Goal: Complete application form: Complete application form

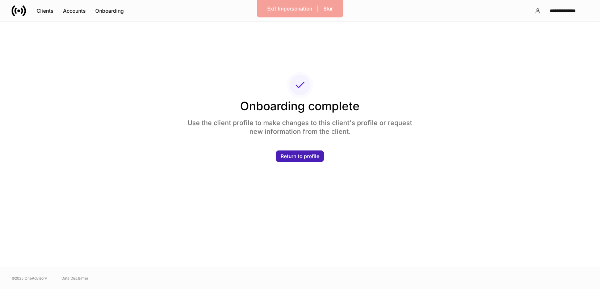
click at [307, 156] on div "Return to profile" at bounding box center [300, 156] width 39 height 5
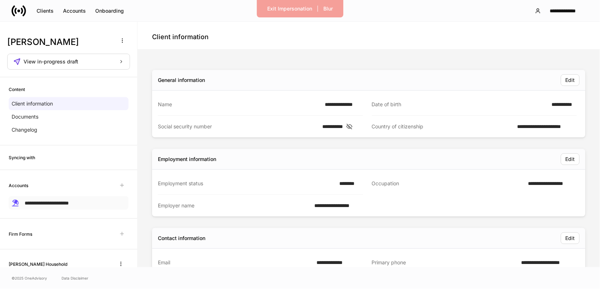
click at [56, 205] on span "**********" at bounding box center [47, 202] width 44 height 5
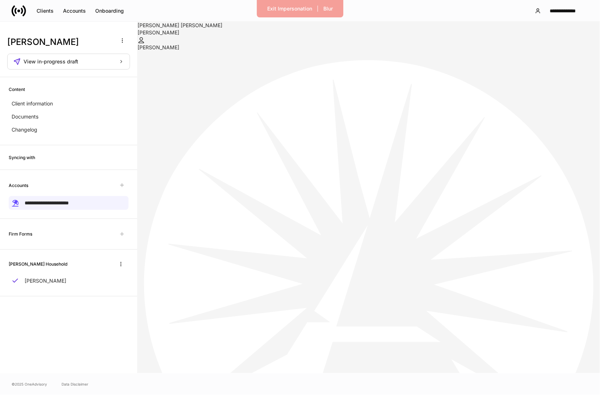
scroll to position [19, 0]
click at [122, 186] on span "Unavailable with outstanding requests for information" at bounding box center [122, 185] width 13 height 13
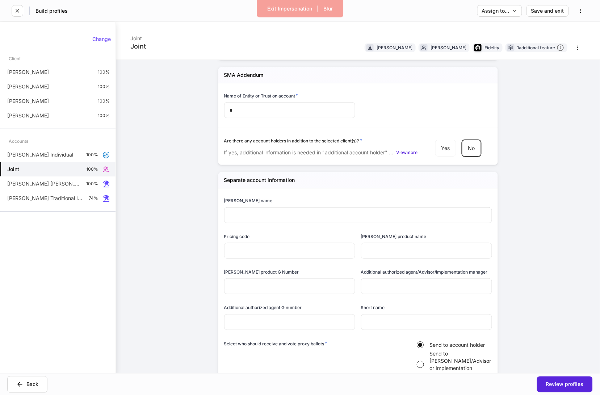
scroll to position [1002, 0]
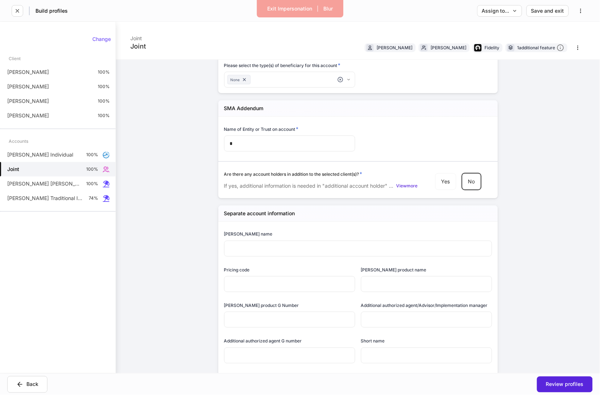
click at [252, 216] on h5 "Separate account information" at bounding box center [259, 213] width 71 height 7
click at [247, 107] on h5 "SMA Addendum" at bounding box center [244, 108] width 40 height 7
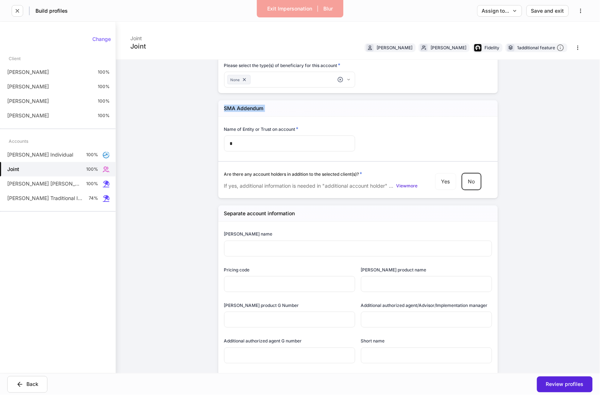
drag, startPoint x: 247, startPoint y: 107, endPoint x: 246, endPoint y: 111, distance: 4.1
click at [247, 107] on h5 "SMA Addendum" at bounding box center [244, 108] width 40 height 7
click at [249, 140] on input "*" at bounding box center [289, 144] width 131 height 16
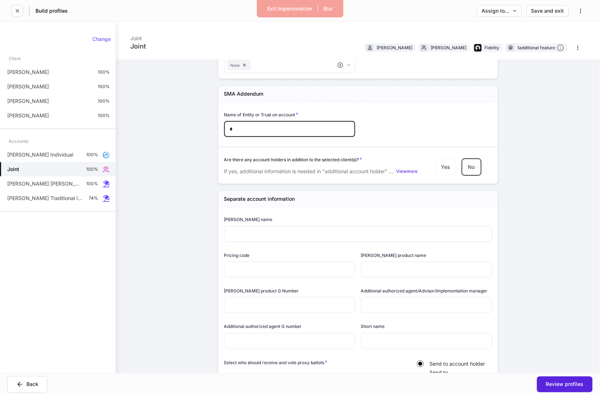
scroll to position [1023, 0]
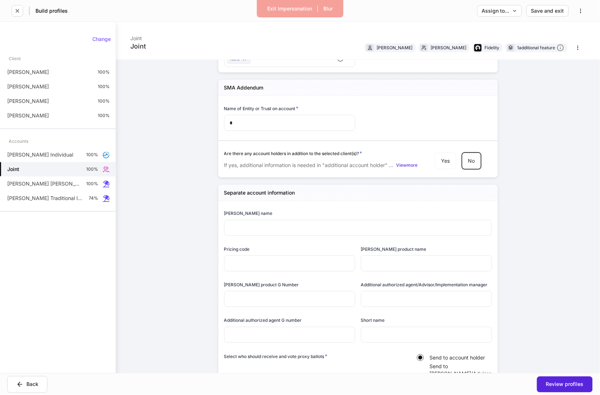
click at [140, 45] on div "Joint" at bounding box center [138, 46] width 16 height 9
drag, startPoint x: 232, startPoint y: 88, endPoint x: 283, endPoint y: 91, distance: 51.9
click at [283, 91] on div "SMA Addendum" at bounding box center [359, 88] width 280 height 16
click at [247, 88] on h5 "SMA Addendum" at bounding box center [244, 87] width 40 height 7
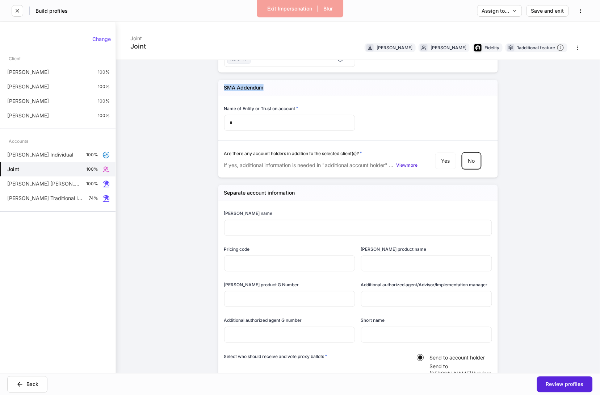
click at [291, 86] on div "SMA Addendum" at bounding box center [359, 88] width 280 height 16
click at [133, 43] on div "Joint" at bounding box center [138, 46] width 16 height 9
click at [170, 129] on div "Joint Joint Jennifer Wong Stephen Andrade Fidelity 1 additional feature Firm se…" at bounding box center [358, 198] width 485 height 352
drag, startPoint x: 224, startPoint y: 87, endPoint x: 269, endPoint y: 87, distance: 44.6
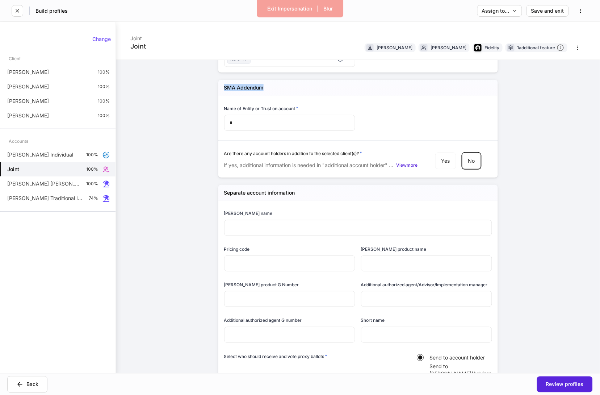
click at [269, 87] on div "SMA Addendum" at bounding box center [359, 88] width 280 height 16
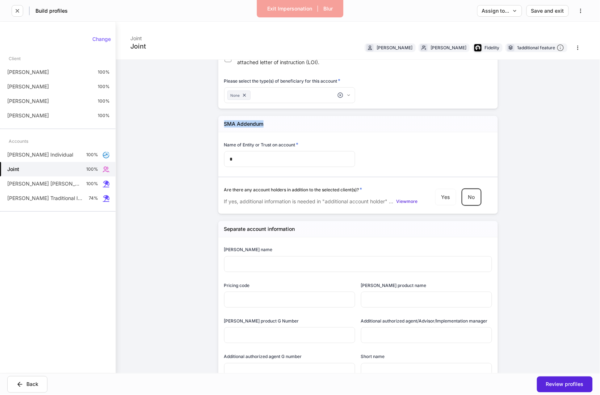
scroll to position [980, 0]
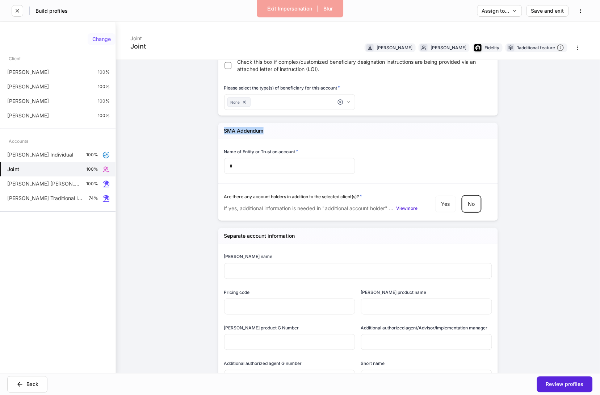
click at [104, 38] on div "Change" at bounding box center [101, 39] width 18 height 5
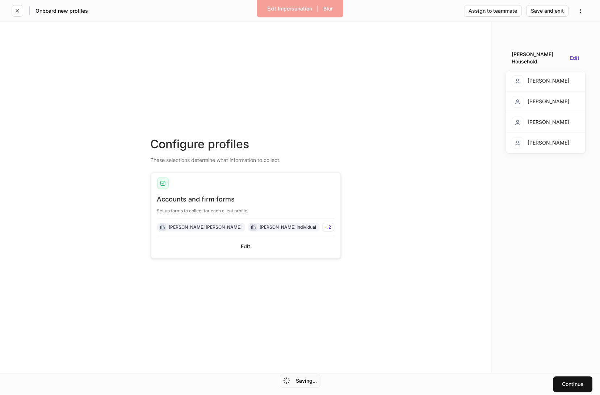
click at [245, 252] on div "Accounts and firm forms Set up forms to collect for each client profile. Robert…" at bounding box center [246, 226] width 178 height 63
click at [245, 251] on button "Edit" at bounding box center [246, 247] width 178 height 12
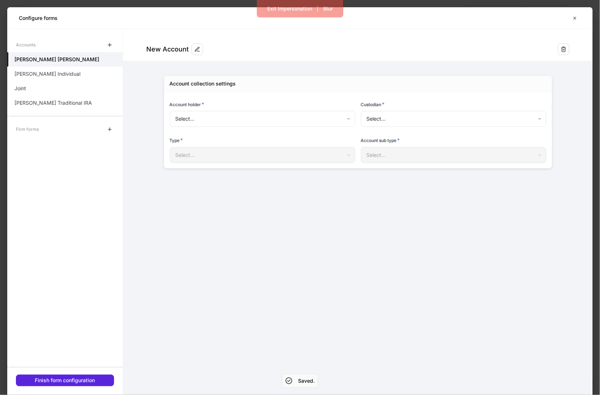
type input "**********"
type input "********"
type input "***"
type input "********"
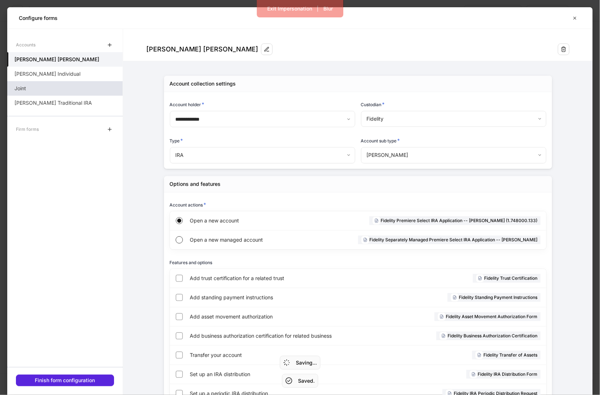
click at [49, 83] on div "Joint" at bounding box center [65, 88] width 116 height 14
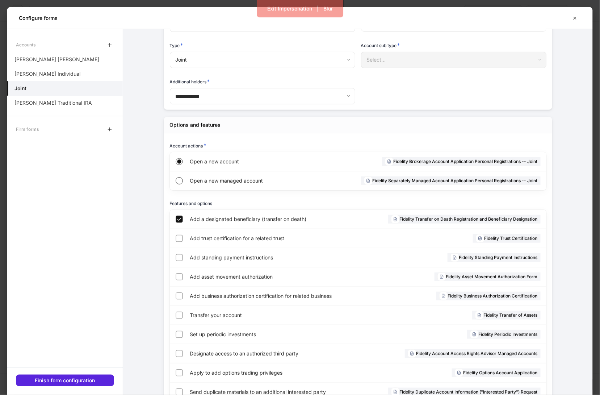
scroll to position [95, 0]
click at [581, 17] on button "button" at bounding box center [575, 18] width 12 height 12
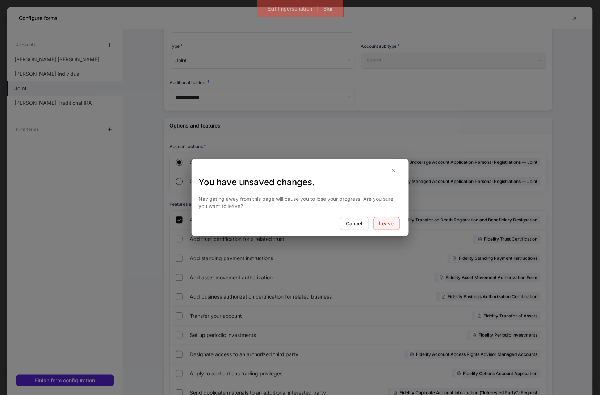
click at [379, 221] on button "Leave" at bounding box center [387, 223] width 27 height 13
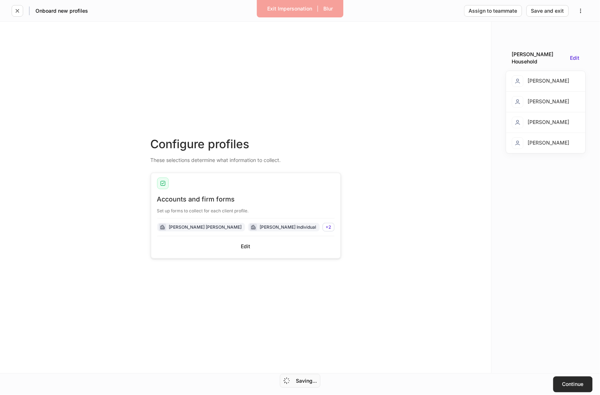
click at [560, 388] on button "Continue" at bounding box center [574, 385] width 40 height 16
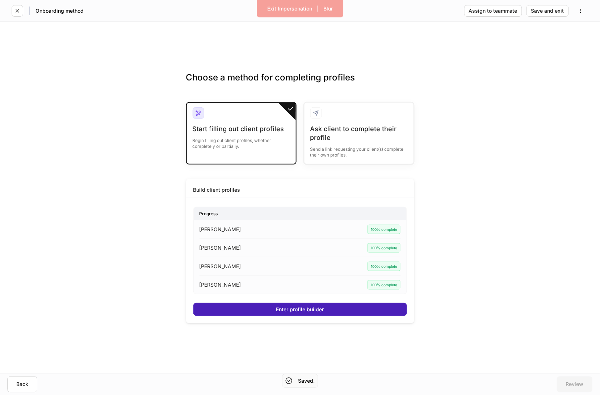
click at [279, 304] on button "Enter profile builder" at bounding box center [301, 309] width 214 height 13
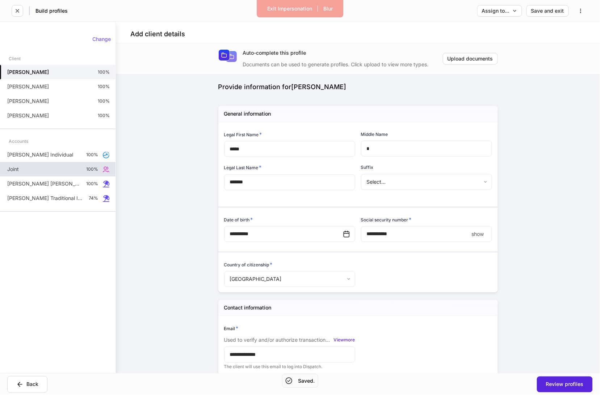
click at [82, 171] on div "Joint 100%" at bounding box center [58, 169] width 116 height 14
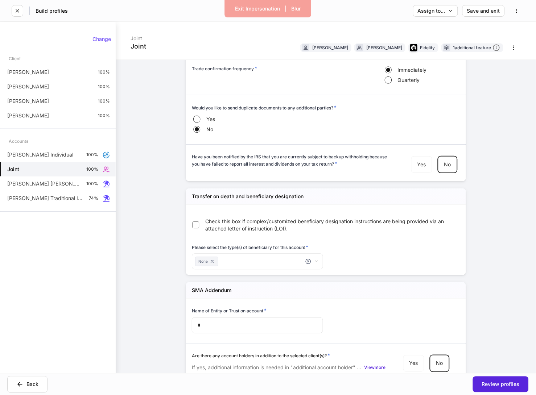
scroll to position [818, 0]
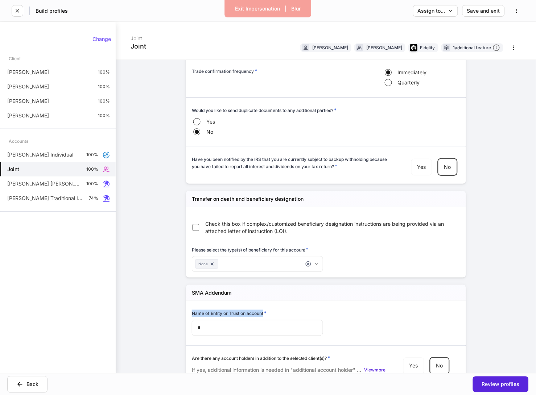
drag, startPoint x: 193, startPoint y: 315, endPoint x: 262, endPoint y: 311, distance: 68.6
click at [265, 310] on h6 "Name of Entity or Trust on account *" at bounding box center [229, 313] width 75 height 7
click at [260, 311] on h6 "Name of Entity or Trust on account *" at bounding box center [229, 313] width 75 height 7
drag, startPoint x: 232, startPoint y: 295, endPoint x: 188, endPoint y: 298, distance: 43.9
click at [188, 295] on div "SMA Addendum" at bounding box center [326, 293] width 280 height 16
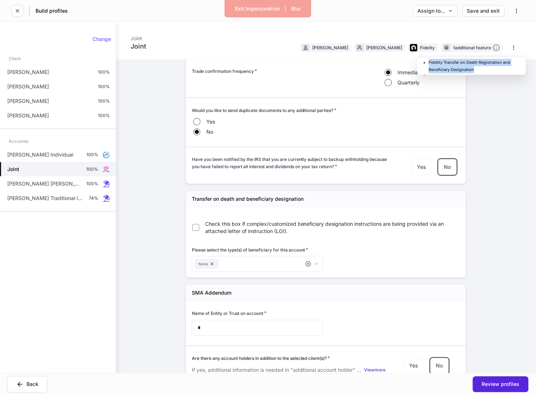
drag, startPoint x: 474, startPoint y: 71, endPoint x: 425, endPoint y: 65, distance: 49.2
click at [429, 65] on li "Fidelity Transfer on Death Registration and Beneficiary Designation" at bounding box center [476, 66] width 94 height 14
drag, startPoint x: 522, startPoint y: 104, endPoint x: 514, endPoint y: 103, distance: 8.1
click at [522, 104] on div "Joint Joint Jennifer Wong Stephen Andrade Fidelity 1 additional feature Firm se…" at bounding box center [326, 198] width 420 height 352
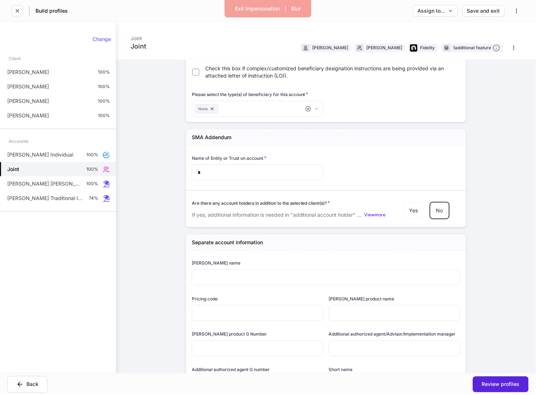
scroll to position [972, 0]
click at [101, 37] on div "Change" at bounding box center [101, 39] width 18 height 5
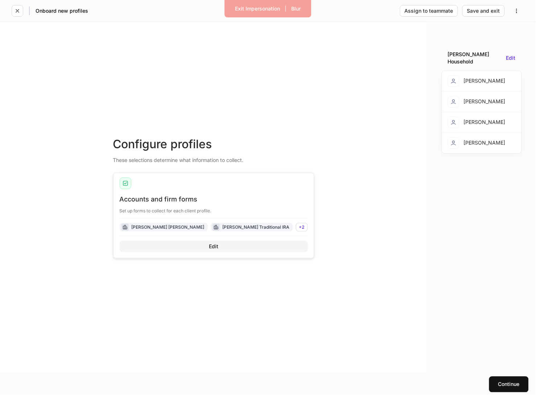
click at [253, 249] on button "Edit" at bounding box center [214, 247] width 188 height 12
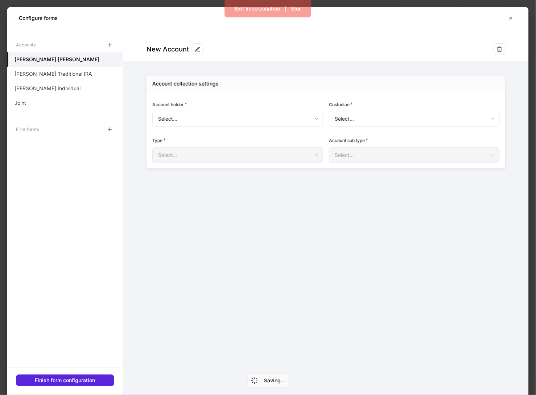
type input "**********"
type input "********"
type input "***"
type input "********"
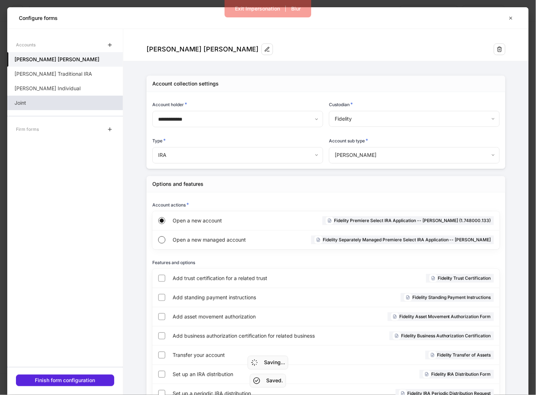
click at [55, 102] on div "Joint" at bounding box center [65, 103] width 116 height 14
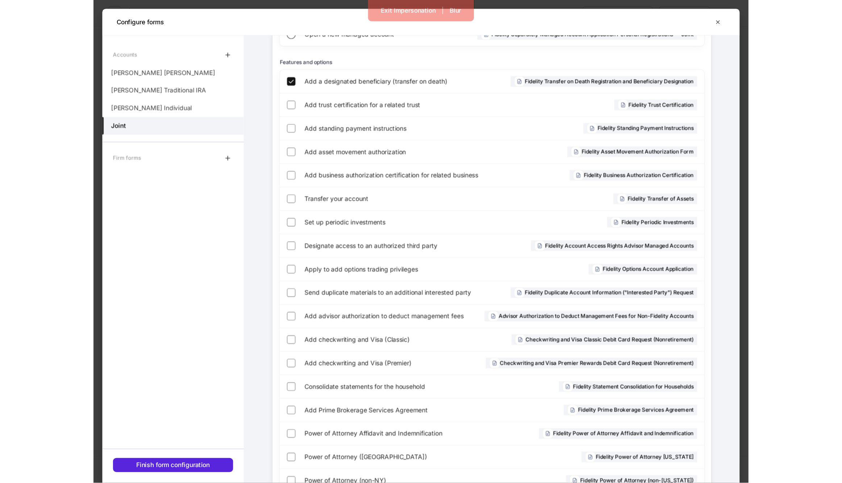
scroll to position [248, 0]
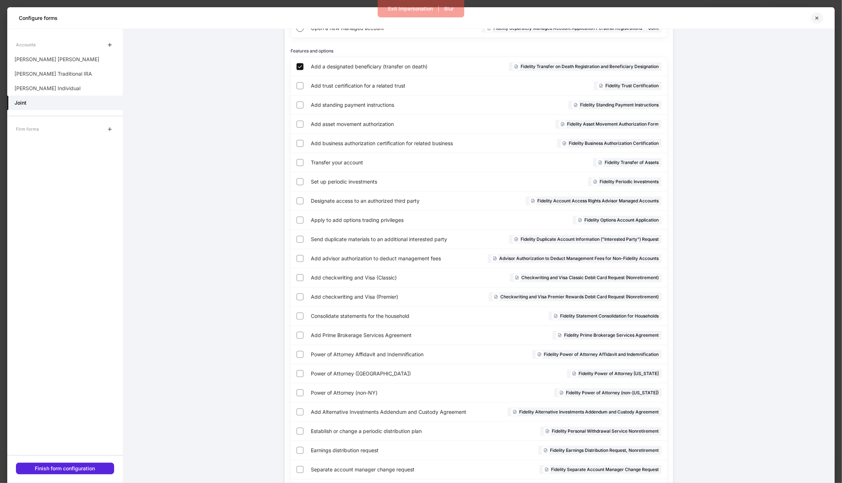
click at [600, 18] on icon "button" at bounding box center [817, 18] width 6 height 6
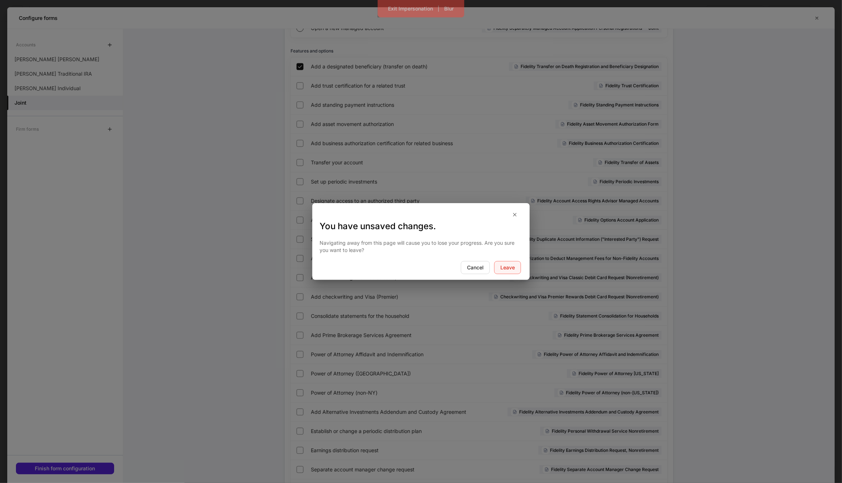
drag, startPoint x: 509, startPoint y: 271, endPoint x: 373, endPoint y: 139, distance: 189.4
click at [508, 271] on button "Leave" at bounding box center [507, 267] width 27 height 13
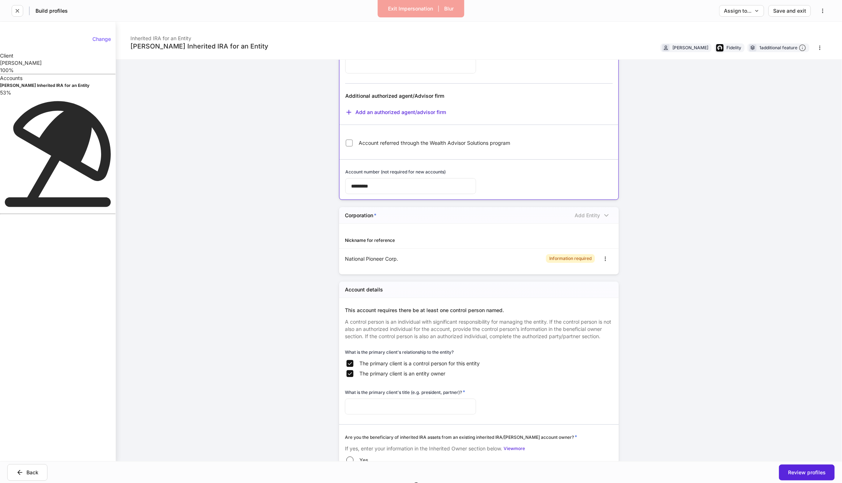
scroll to position [86, 0]
click at [604, 258] on icon "button" at bounding box center [606, 260] width 6 height 6
click at [594, 483] on li "Edit" at bounding box center [421, 486] width 842 height 7
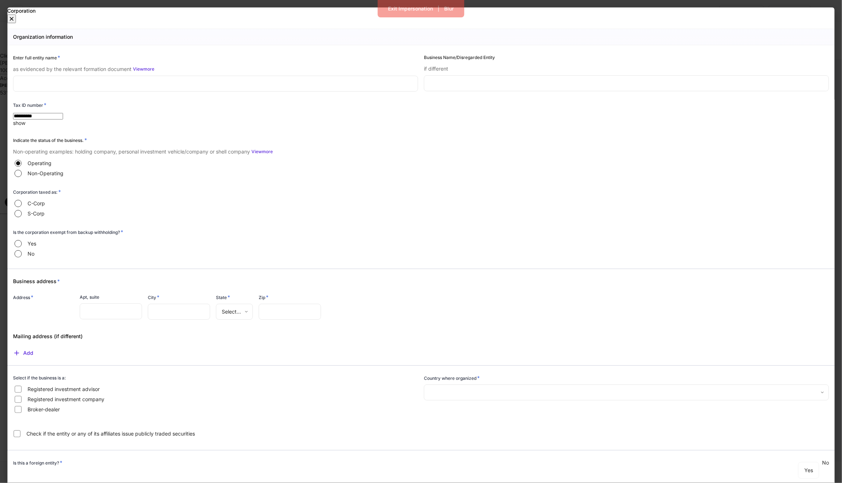
type input "**********"
click at [154, 71] on div "View more" at bounding box center [143, 69] width 21 height 4
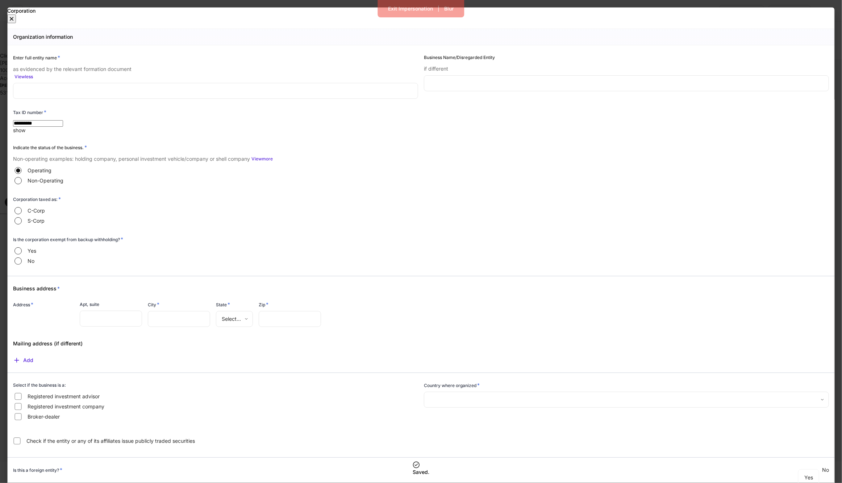
click at [16, 19] on button "button" at bounding box center [11, 18] width 9 height 9
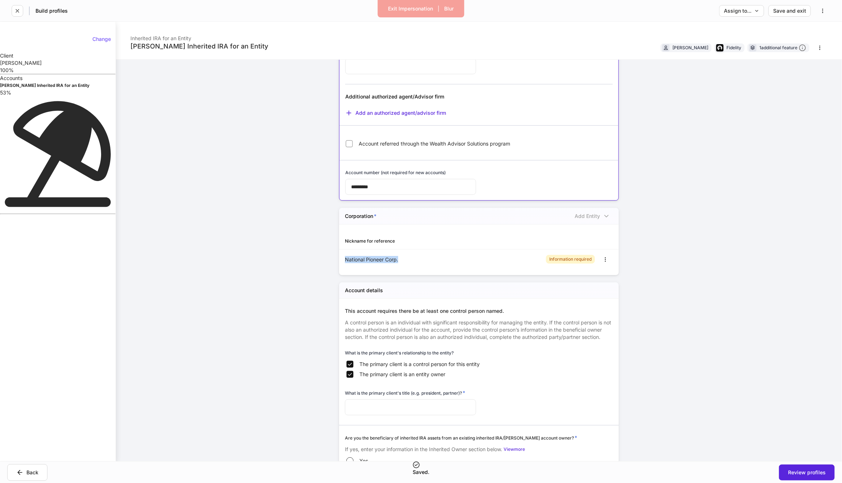
drag, startPoint x: 346, startPoint y: 259, endPoint x: 408, endPoint y: 260, distance: 61.6
click at [408, 260] on div "National Pioneer Corp." at bounding box center [412, 259] width 134 height 7
drag, startPoint x: 659, startPoint y: 277, endPoint x: 636, endPoint y: 264, distance: 26.1
click at [659, 277] on div "Michael Becker's Inherited IRA for an Entity Inherited IRA for an Entity Michae…" at bounding box center [479, 242] width 726 height 440
click at [605, 261] on icon "button" at bounding box center [605, 260] width 0 height 4
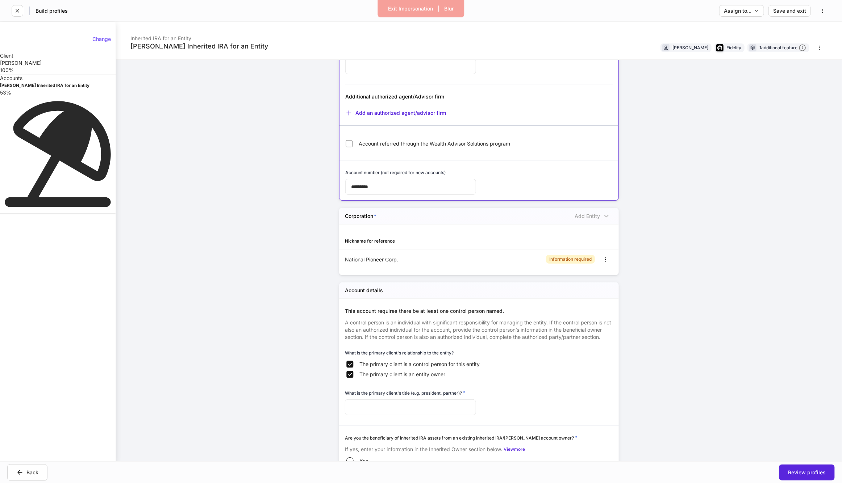
click at [603, 483] on li "Edit" at bounding box center [421, 486] width 842 height 7
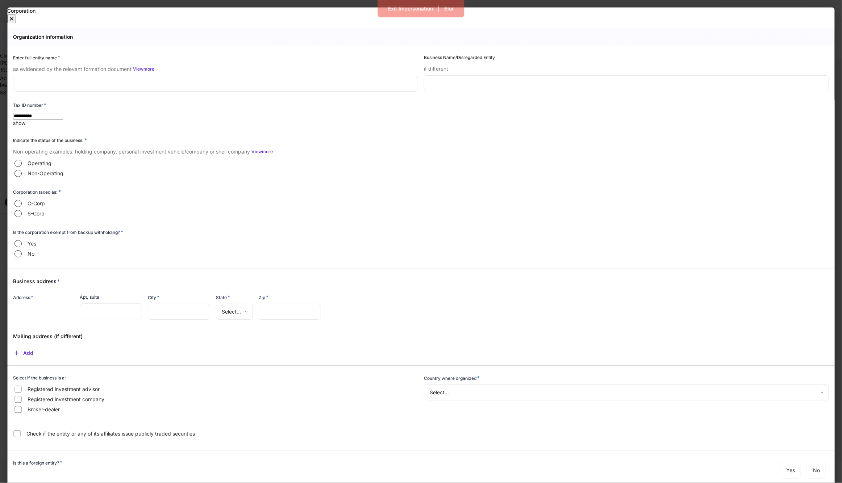
type input "**"
type input "**********"
click at [16, 21] on button "button" at bounding box center [11, 18] width 9 height 9
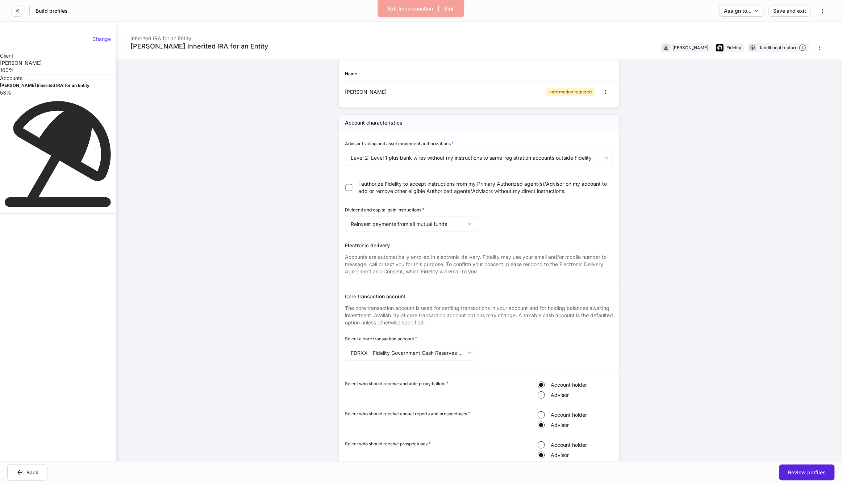
scroll to position [627, 0]
